Goal: Task Accomplishment & Management: Manage account settings

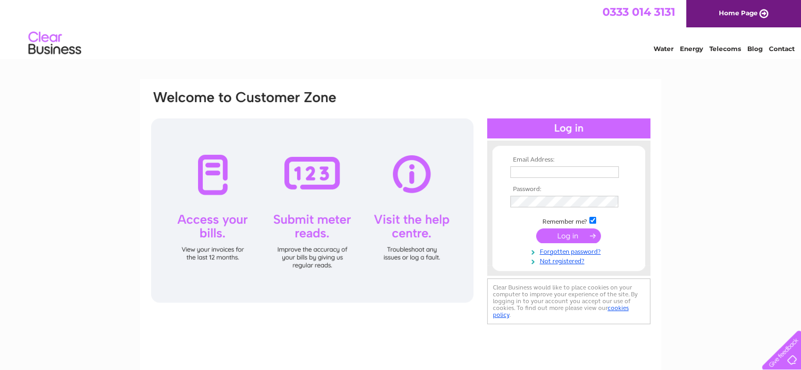
type input "[EMAIL_ADDRESS][DOMAIN_NAME]"
click at [558, 239] on input "submit" at bounding box center [568, 236] width 65 height 15
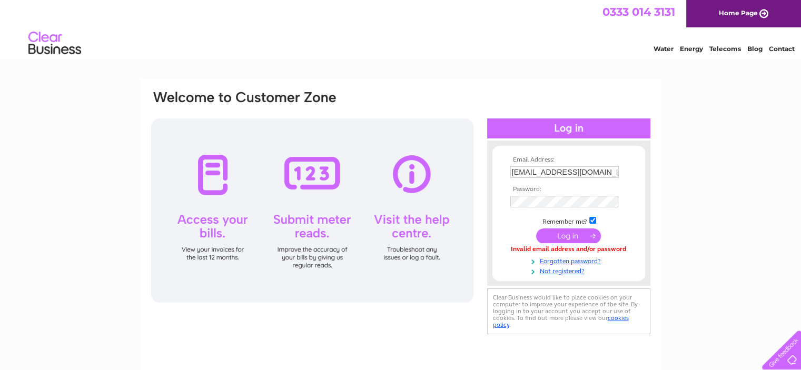
click at [552, 231] on input "submit" at bounding box center [568, 236] width 65 height 15
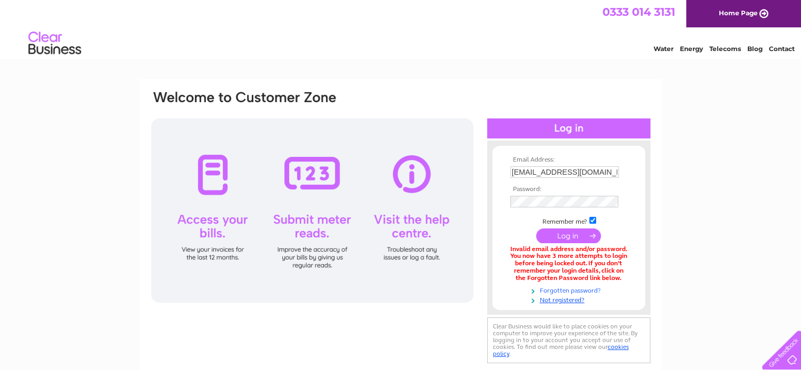
click at [558, 290] on link "Forgotten password?" at bounding box center [570, 290] width 120 height 10
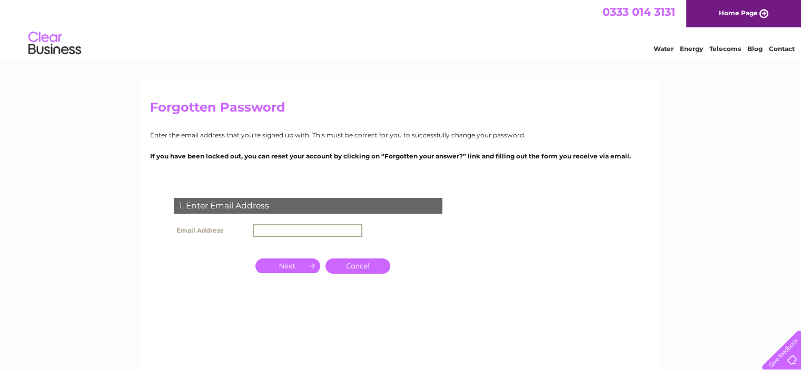
click at [263, 227] on input "text" at bounding box center [308, 230] width 110 height 13
type input "info@davidhallfurniture.co.uk"
click at [295, 265] on input "button" at bounding box center [287, 266] width 65 height 15
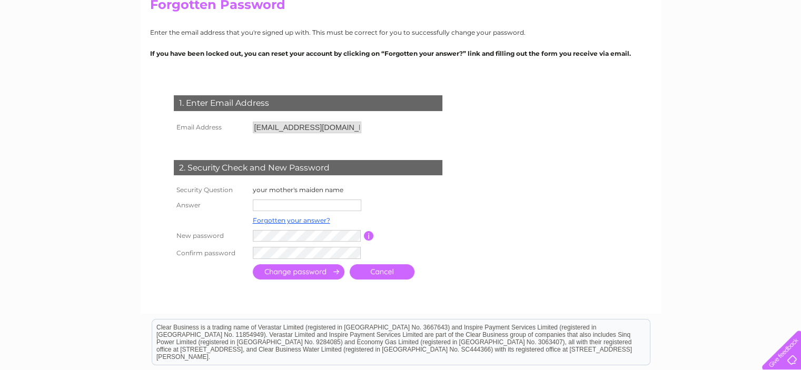
scroll to position [105, 0]
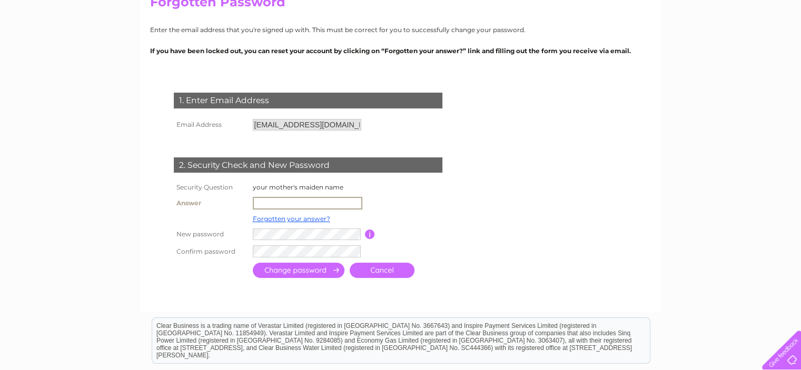
click at [258, 202] on input "text" at bounding box center [308, 203] width 110 height 13
type input "Farmer"
click at [316, 268] on input "submit" at bounding box center [299, 269] width 92 height 15
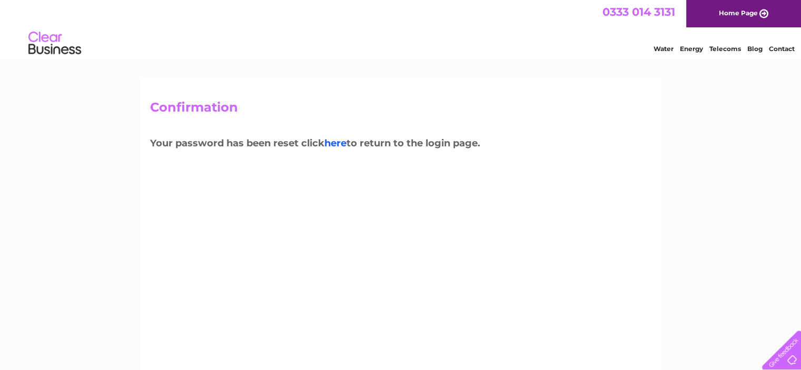
click at [337, 142] on link "here" at bounding box center [335, 143] width 22 height 12
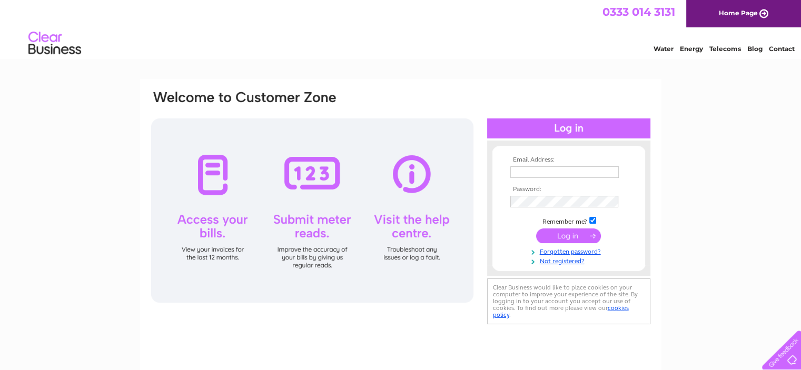
type input "info@davidhallfurniture.co.uk"
click at [577, 237] on input "submit" at bounding box center [568, 236] width 65 height 15
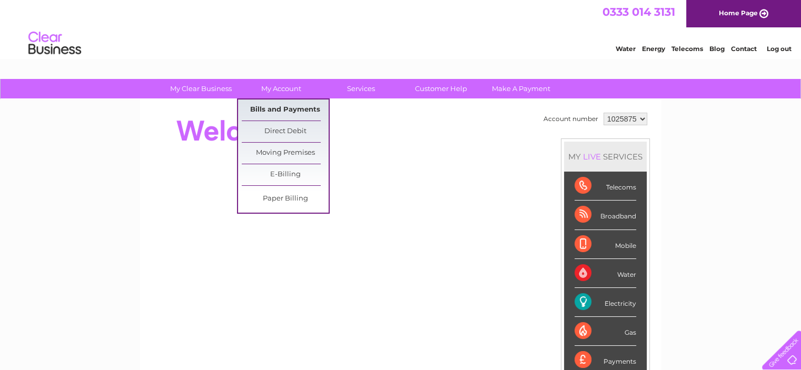
click at [282, 111] on link "Bills and Payments" at bounding box center [285, 110] width 87 height 21
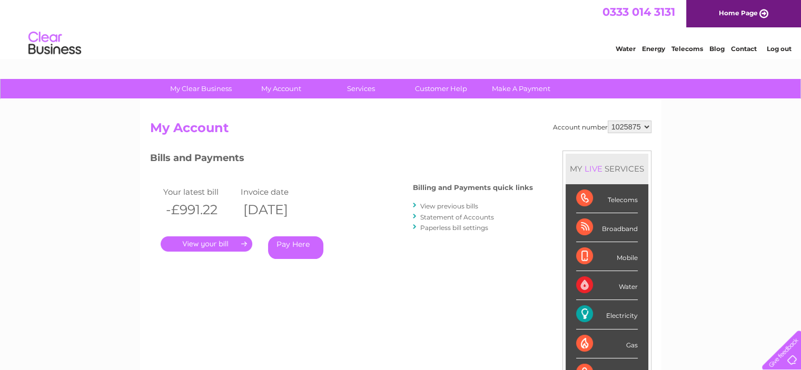
click at [219, 243] on link "." at bounding box center [207, 243] width 92 height 15
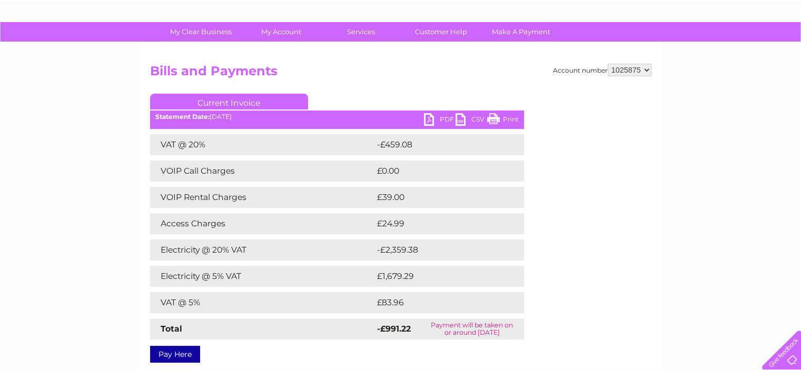
scroll to position [33, 0]
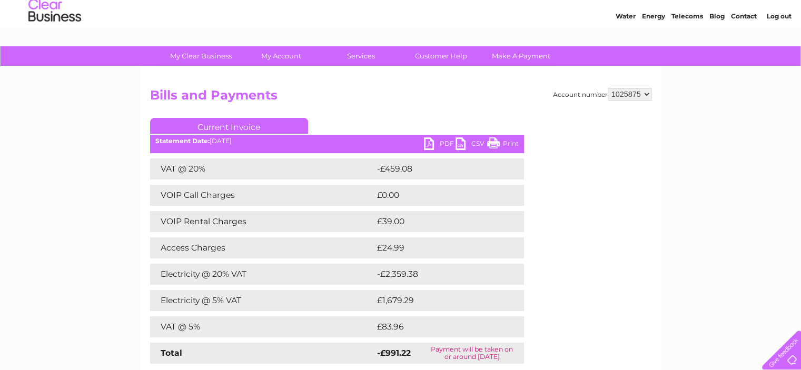
click at [259, 126] on link "Current Invoice" at bounding box center [229, 126] width 158 height 16
click at [437, 140] on link "PDF" at bounding box center [440, 144] width 32 height 15
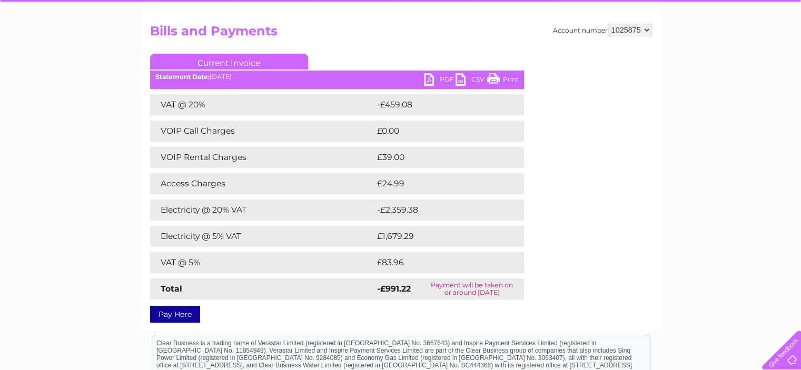
scroll to position [138, 0]
